Goal: Information Seeking & Learning: Find specific fact

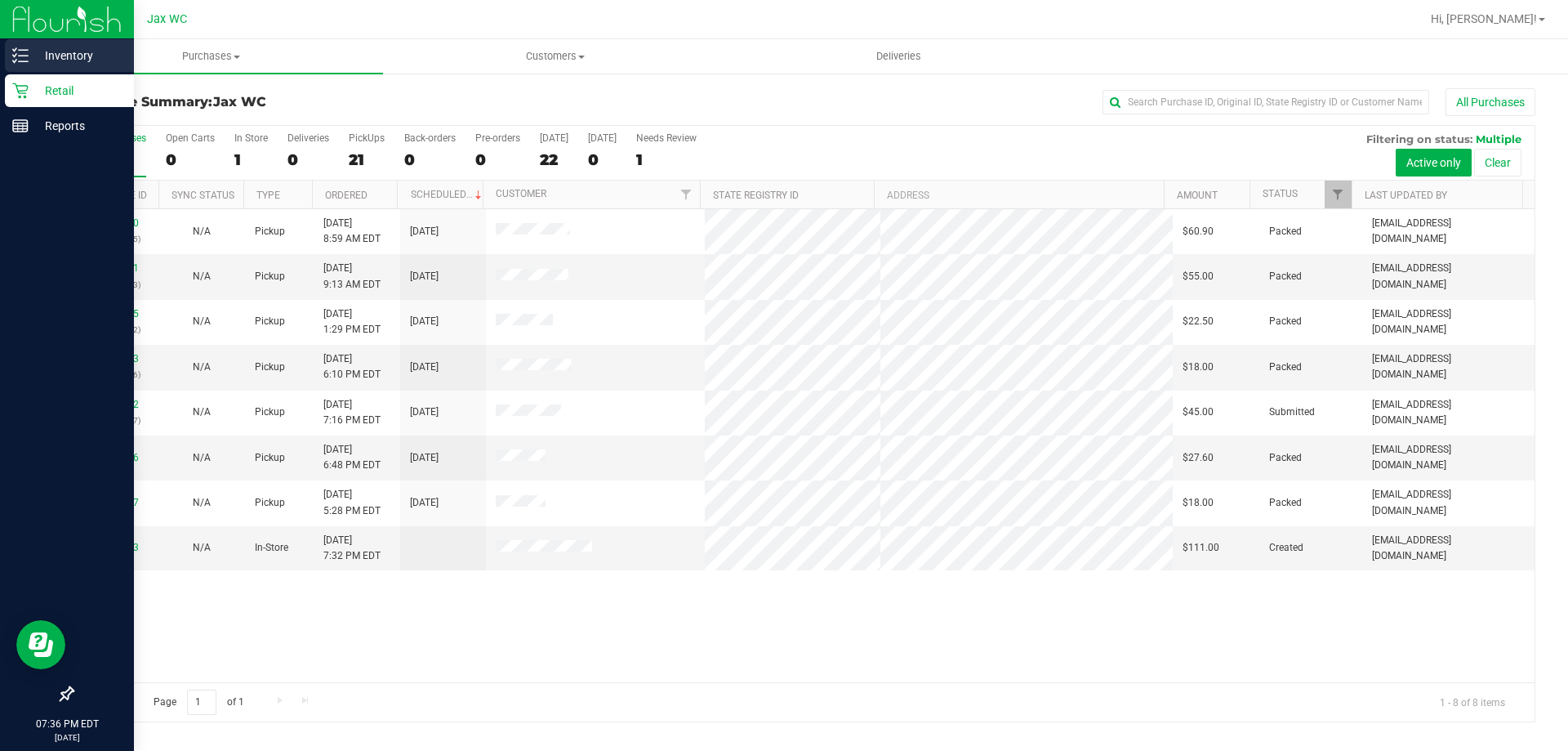
click at [77, 55] on p "Inventory" at bounding box center [78, 55] width 98 height 19
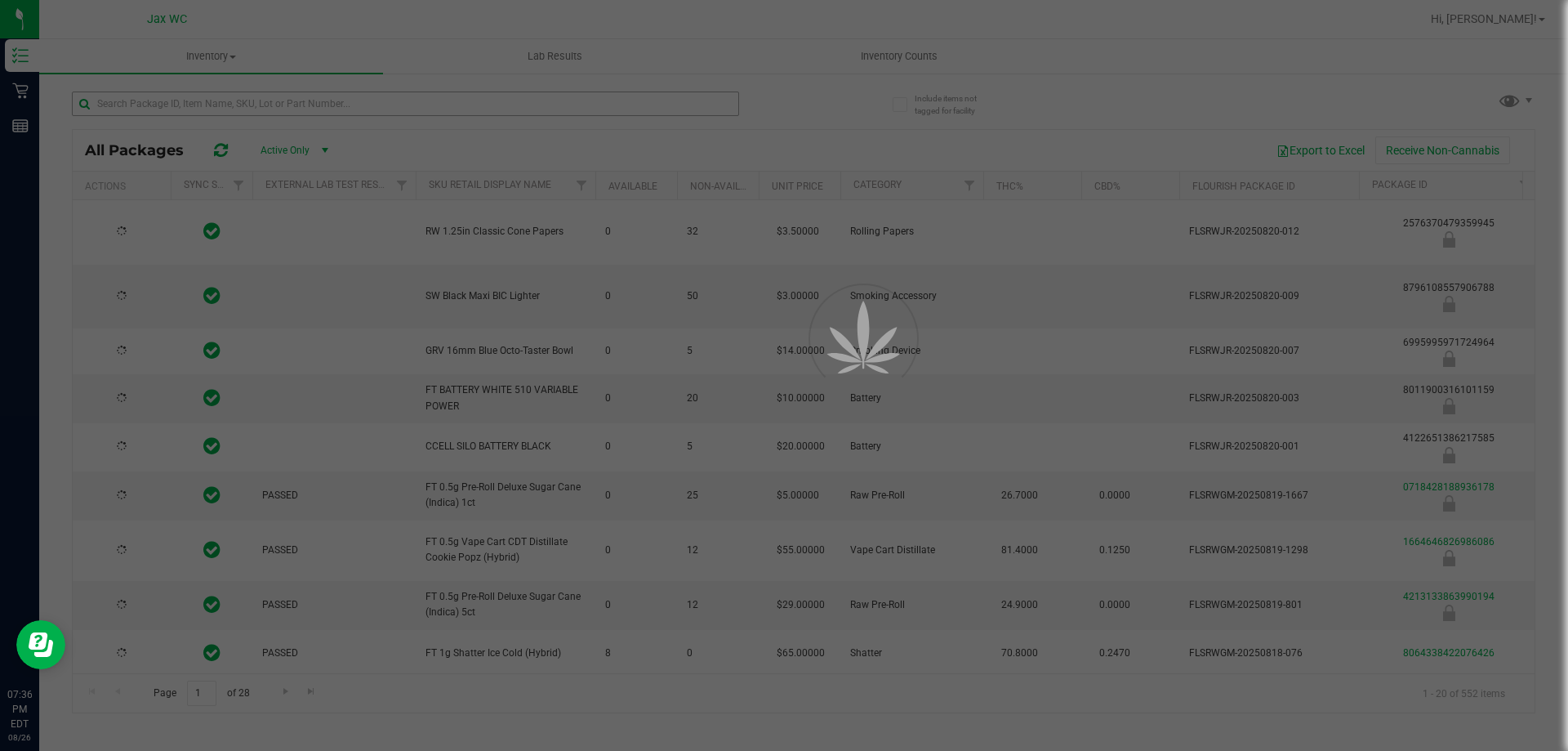
click at [512, 100] on div at bounding box center [784, 376] width 1568 height 751
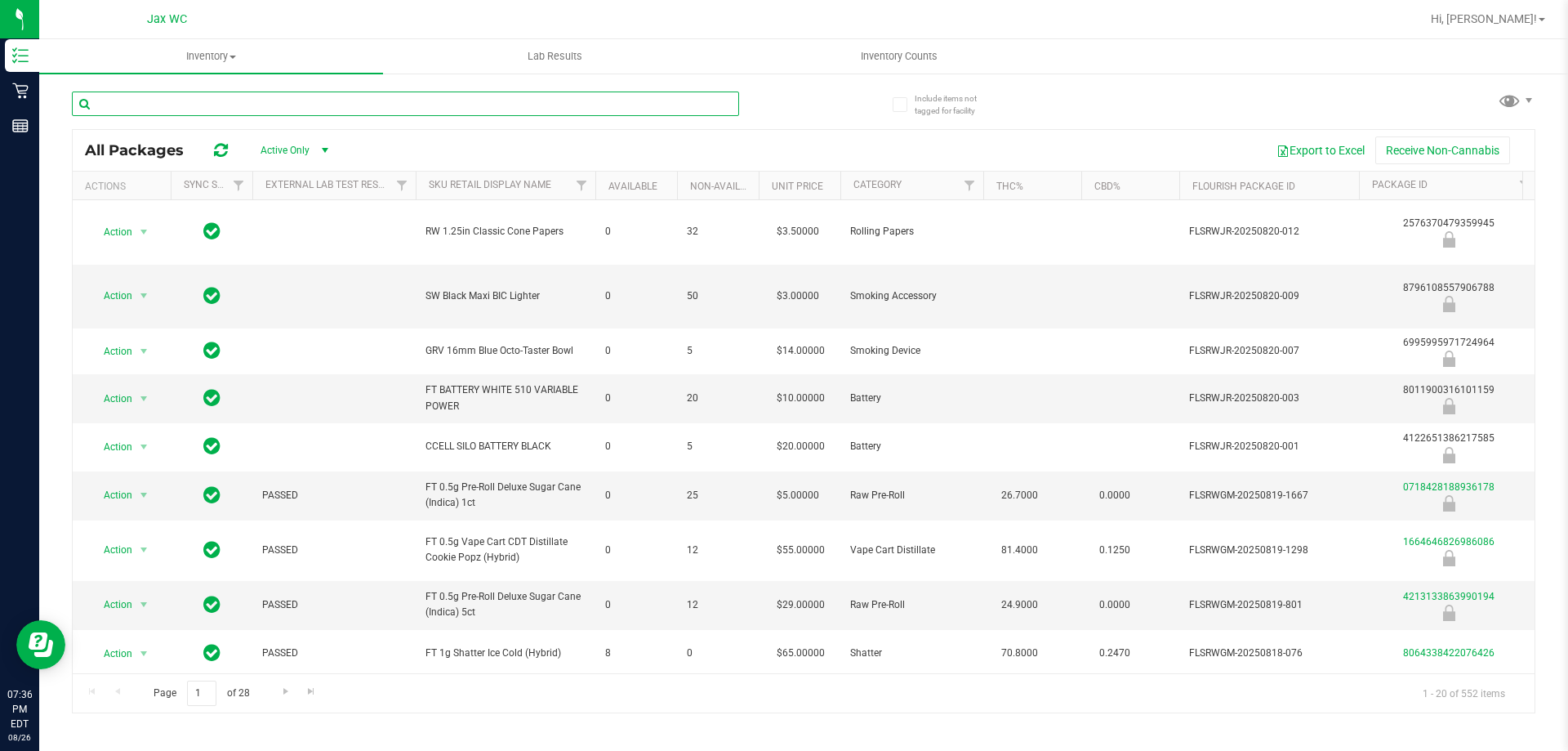
click at [512, 104] on input "text" at bounding box center [404, 103] width 667 height 24
click at [512, 103] on input "text" at bounding box center [404, 103] width 667 height 24
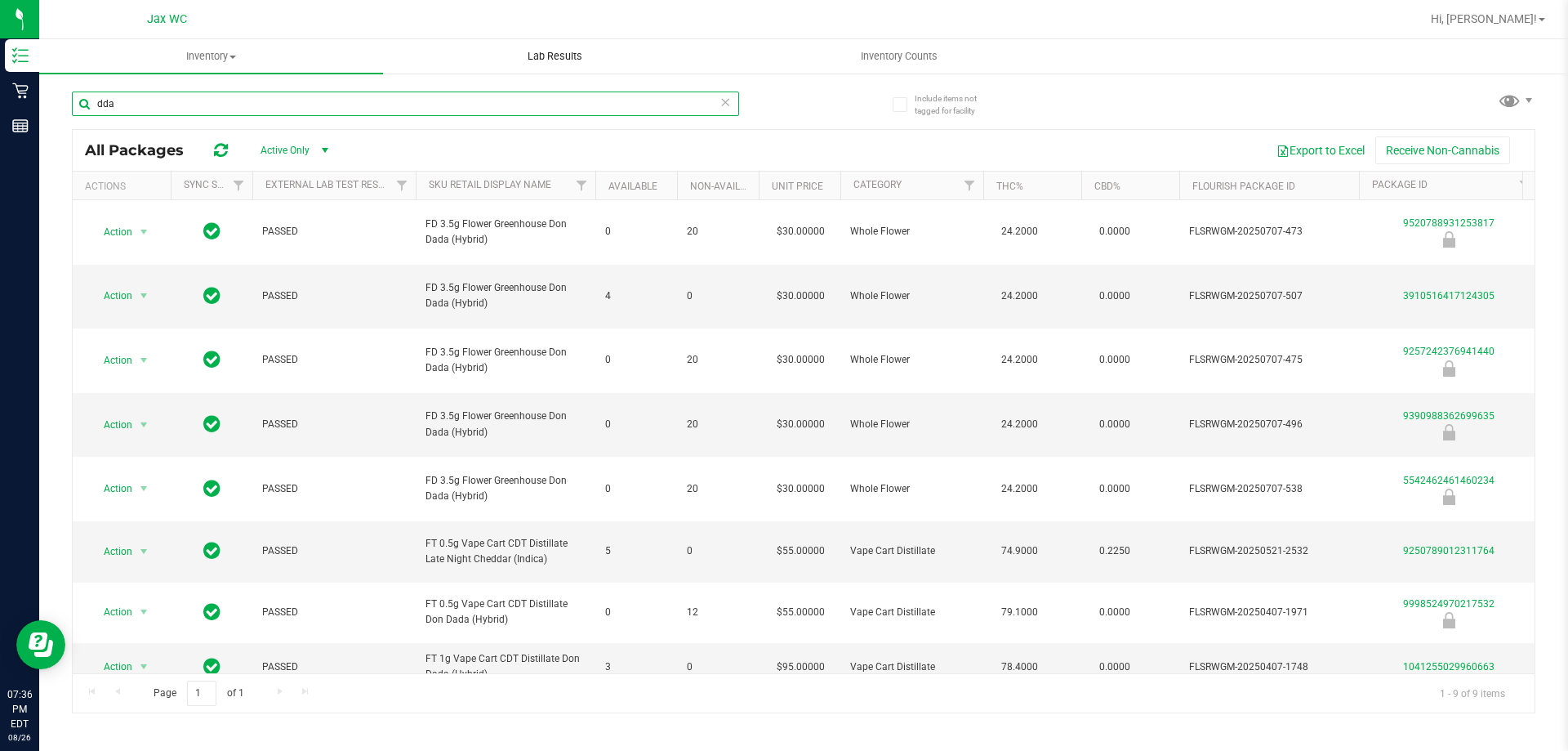
type input "dda"
